Goal: Task Accomplishment & Management: Manage account settings

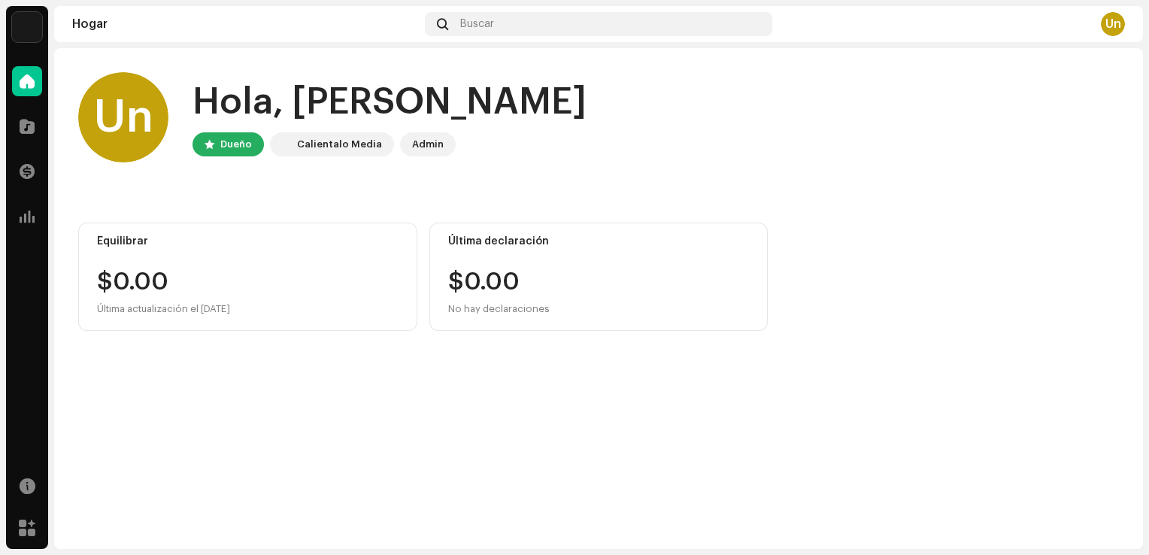
click at [1120, 26] on div "Un" at bounding box center [1113, 24] width 24 height 24
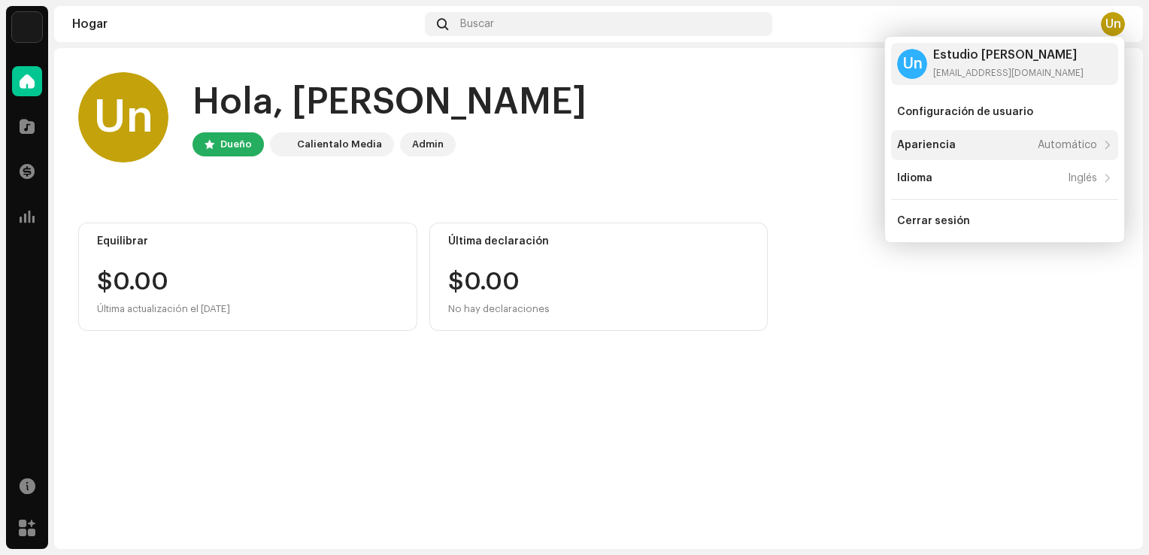
click at [1002, 144] on div "Apariencia Automático" at bounding box center [997, 145] width 200 height 12
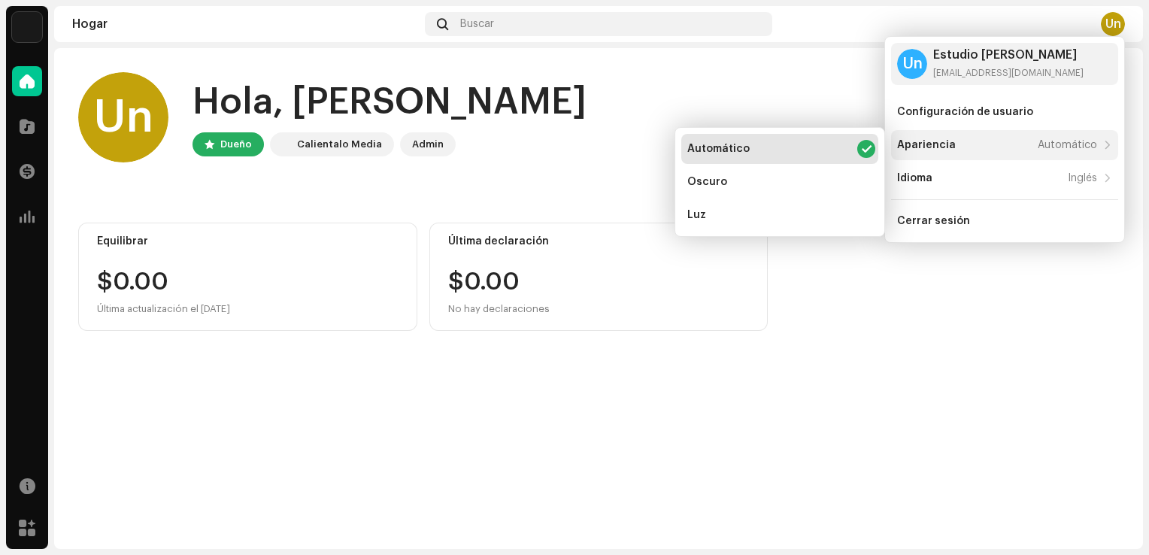
click at [1002, 144] on div "Apariencia Automático" at bounding box center [997, 145] width 200 height 12
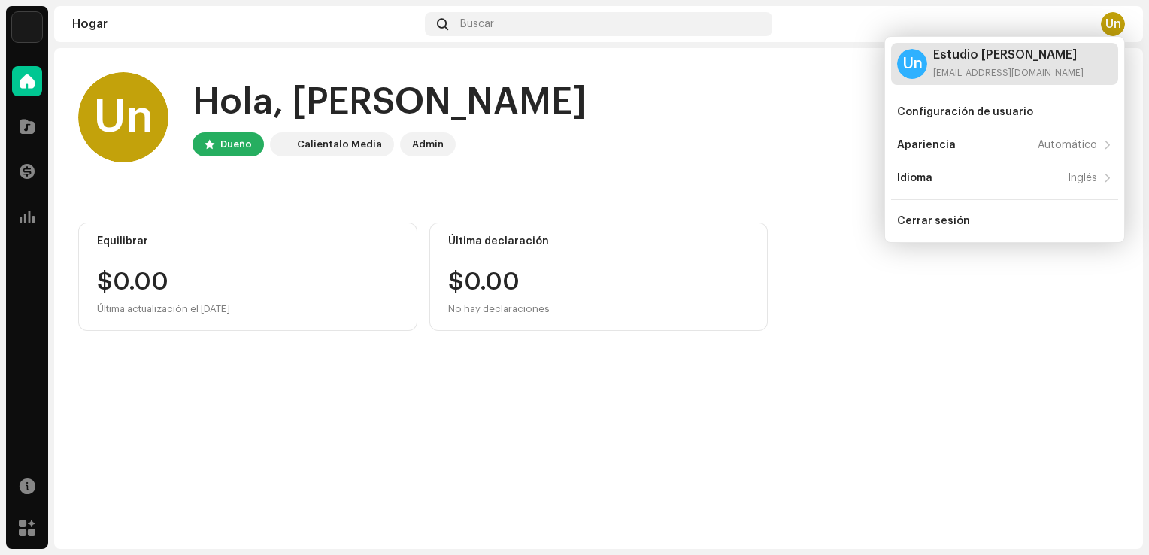
click at [981, 74] on div "[EMAIL_ADDRESS][DOMAIN_NAME]" at bounding box center [1008, 73] width 150 height 12
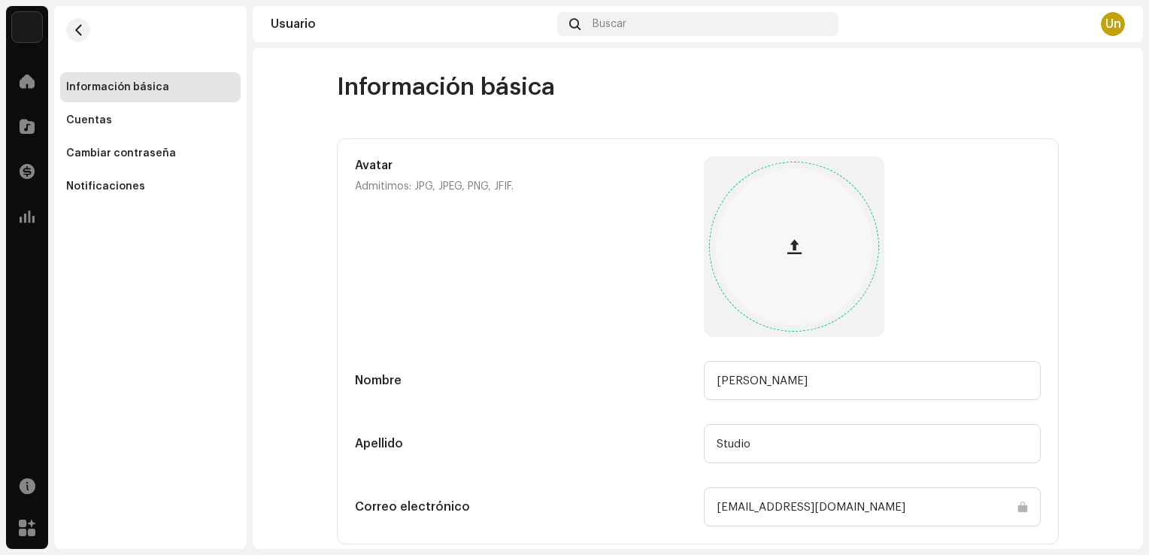
click at [803, 242] on button "button" at bounding box center [794, 247] width 36 height 36
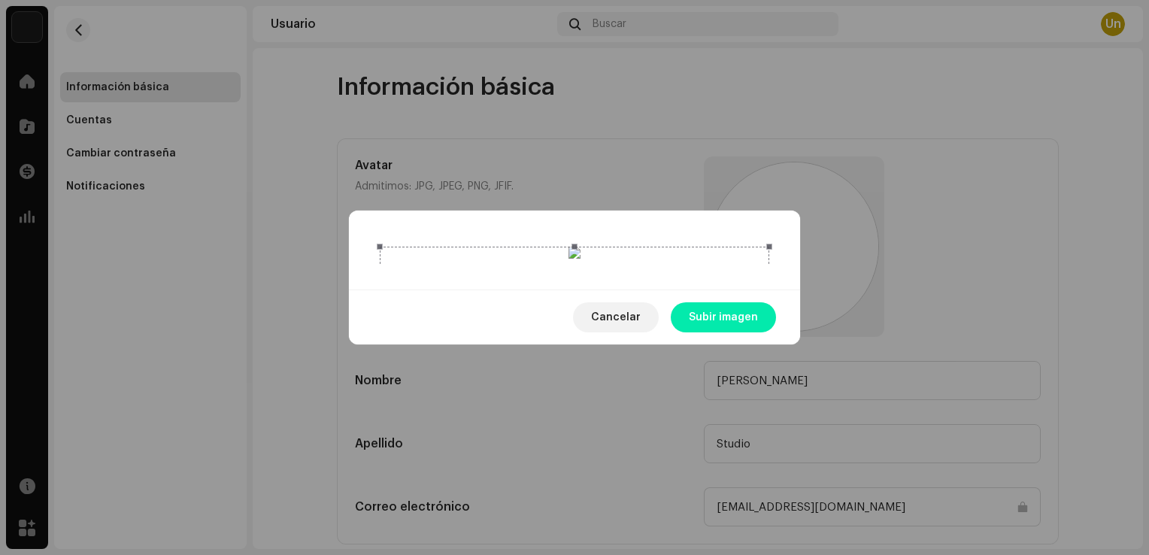
click at [716, 332] on span "Subir imagen" at bounding box center [723, 317] width 69 height 30
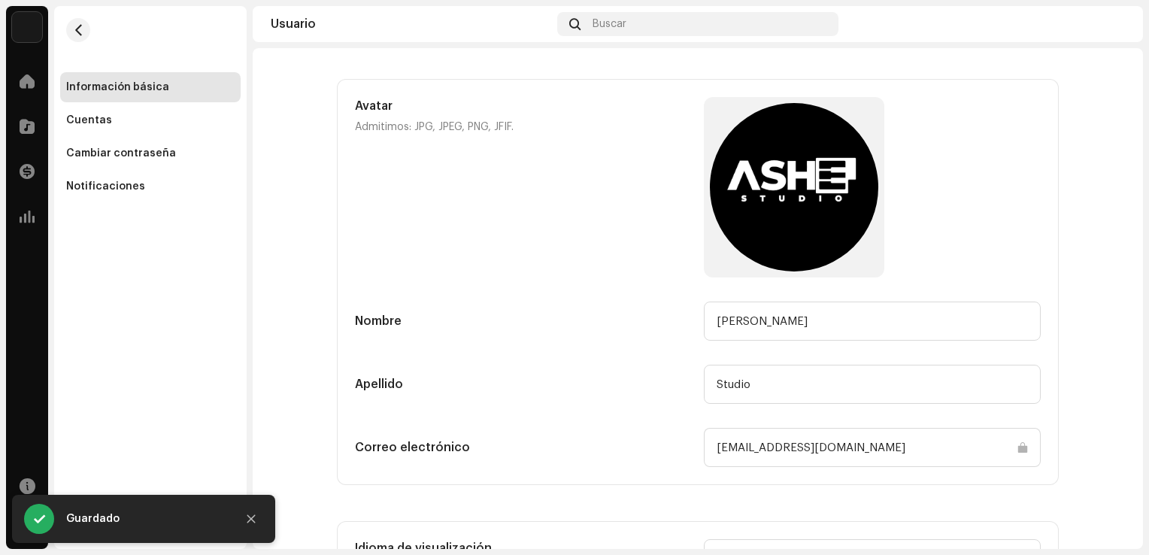
scroll to position [141, 0]
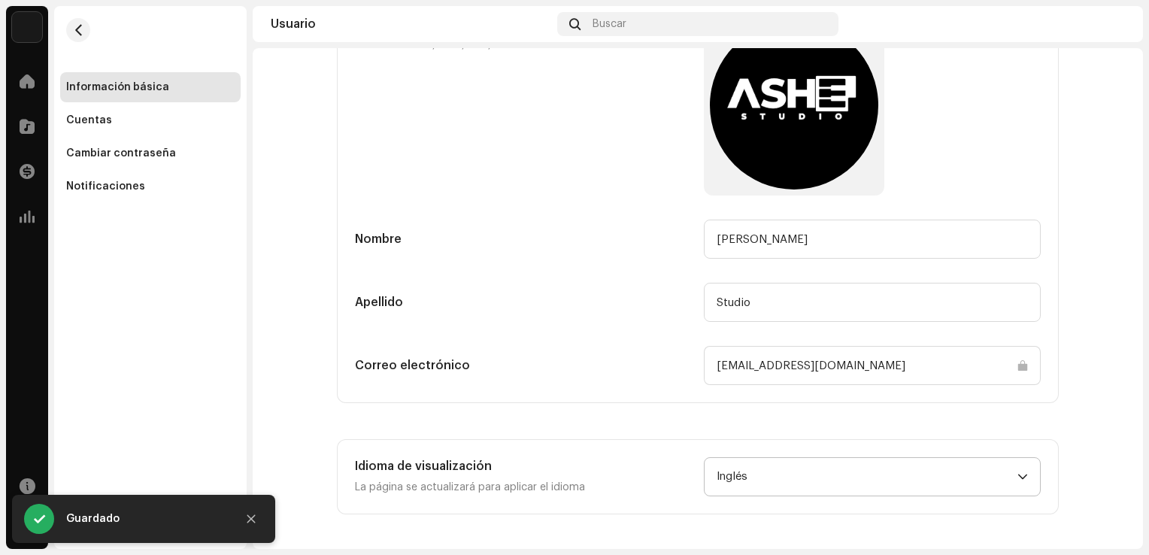
click at [1001, 475] on span "Inglés" at bounding box center [867, 477] width 301 height 38
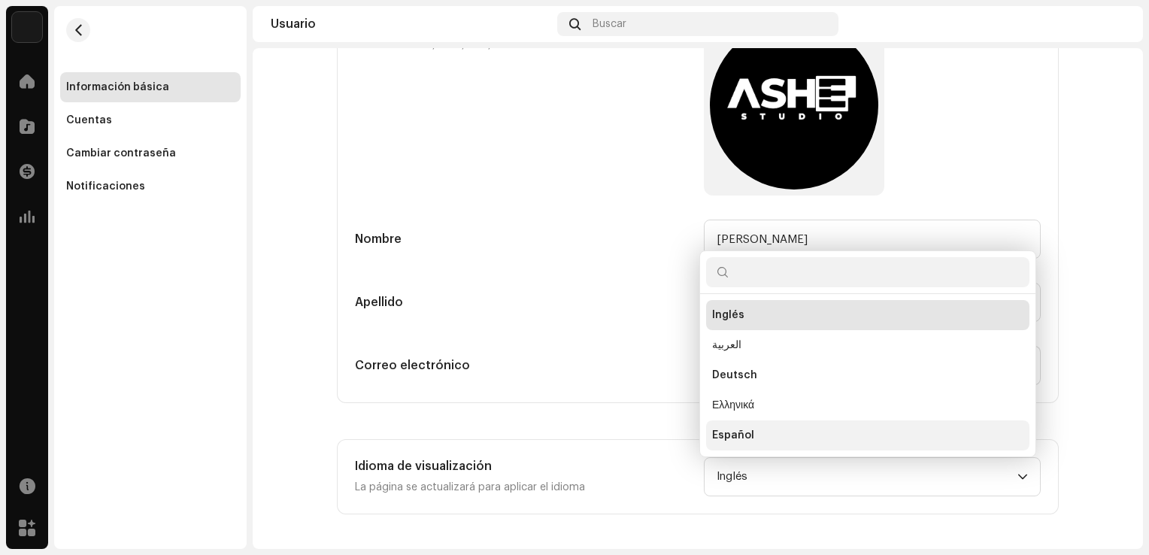
click at [813, 435] on li "Español" at bounding box center [867, 435] width 323 height 30
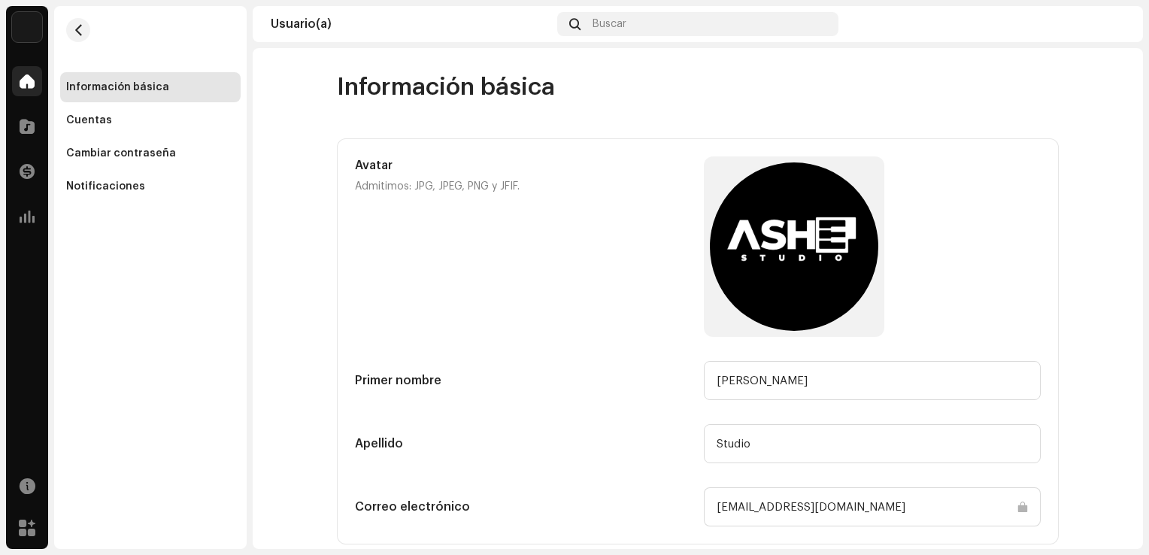
click at [25, 75] on span at bounding box center [27, 81] width 15 height 12
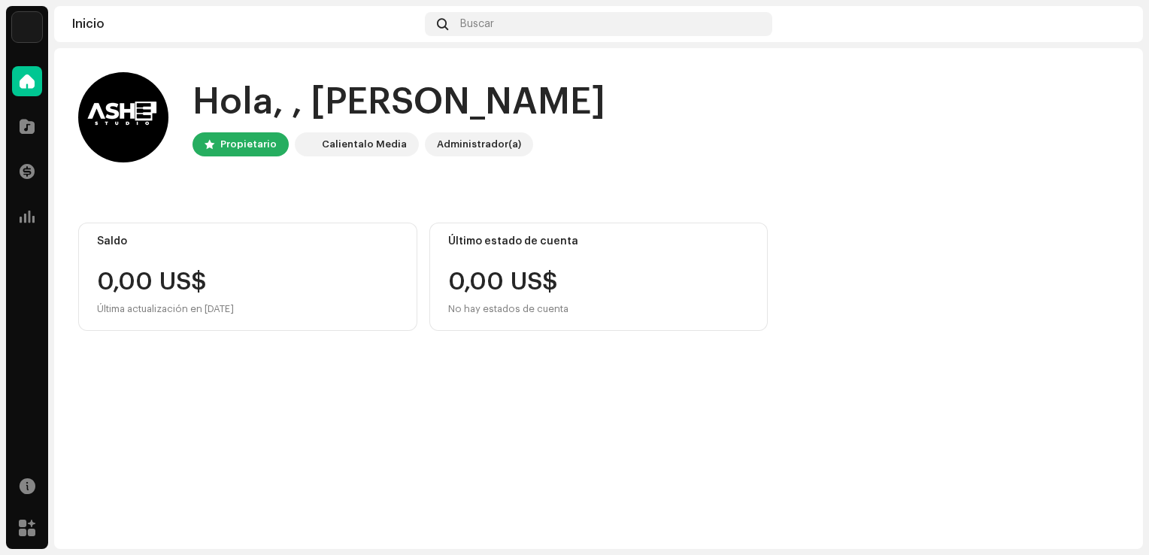
click at [270, 408] on div "Hola, , Ashe Propietario Calientalo Media Administrador(a) Saldo 0,00 US$ Últim…" at bounding box center [598, 298] width 1089 height 501
click at [484, 459] on div "Hola, , Ashe Propietario Calientalo Media Administrador(a) Saldo 0,00 US$ Últim…" at bounding box center [598, 298] width 1089 height 501
